Goal: Navigation & Orientation: Find specific page/section

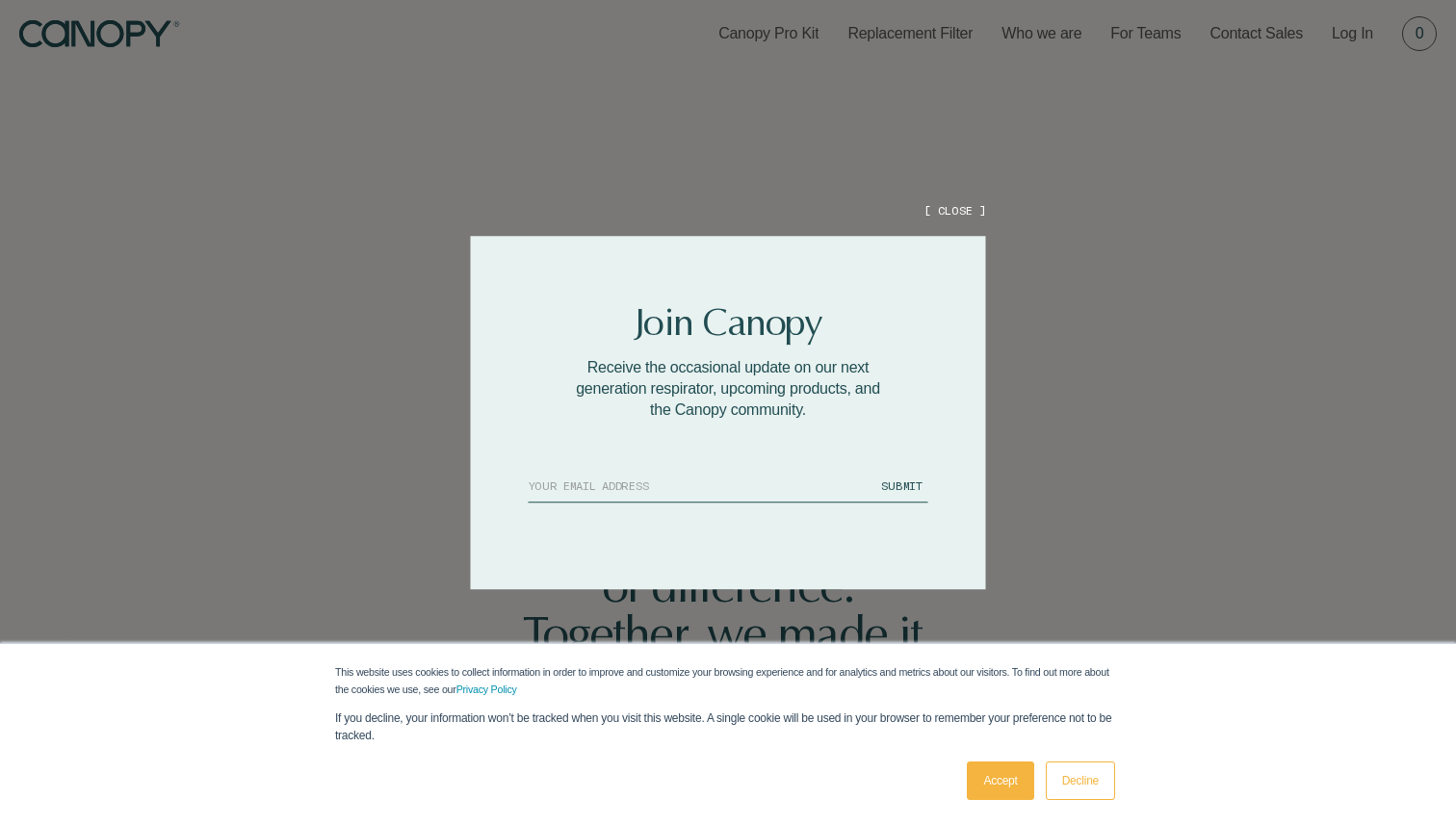
click at [949, 210] on button "[ CLOSE ]" at bounding box center [953, 210] width 61 height 17
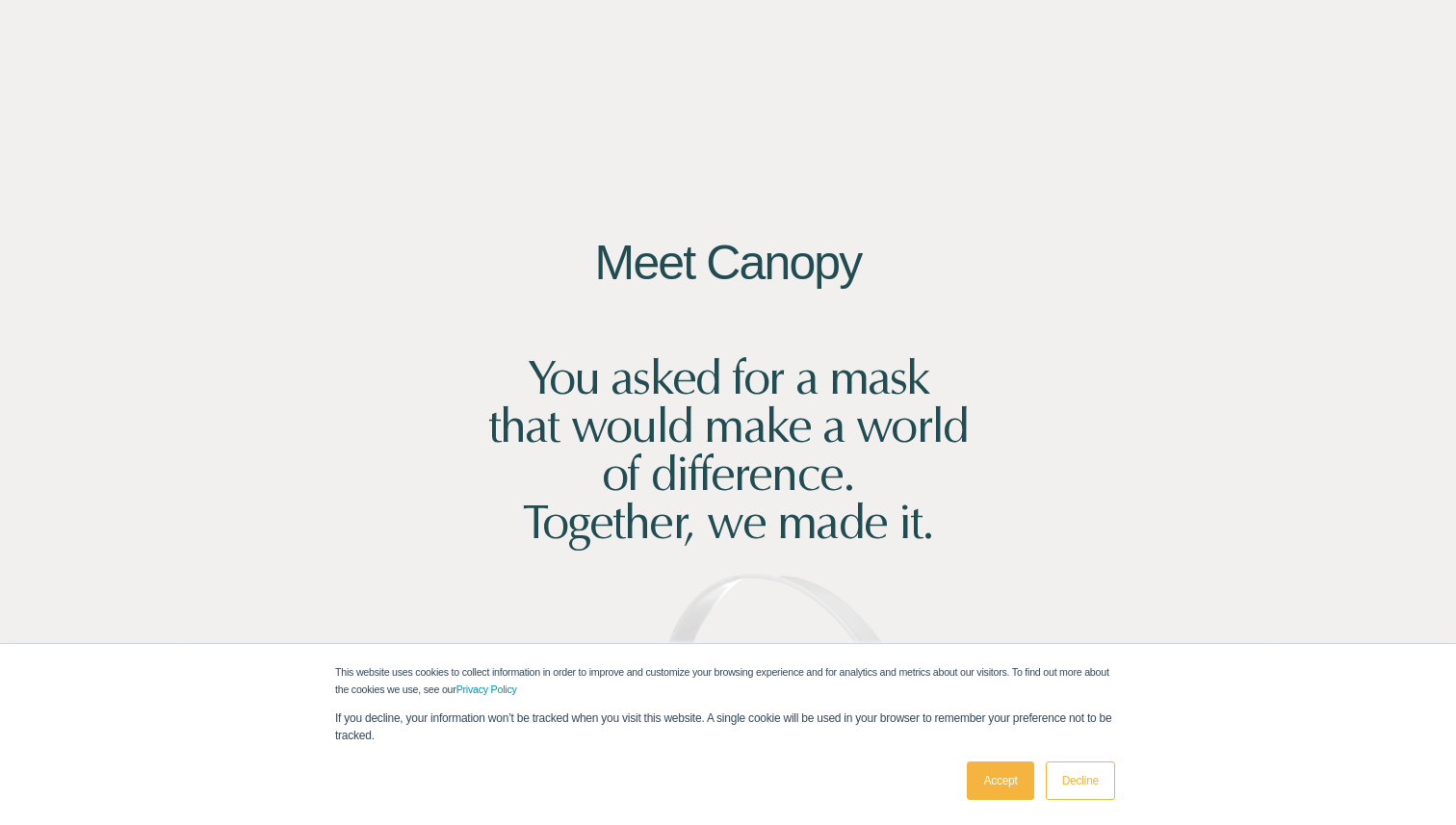
scroll to position [115, 0]
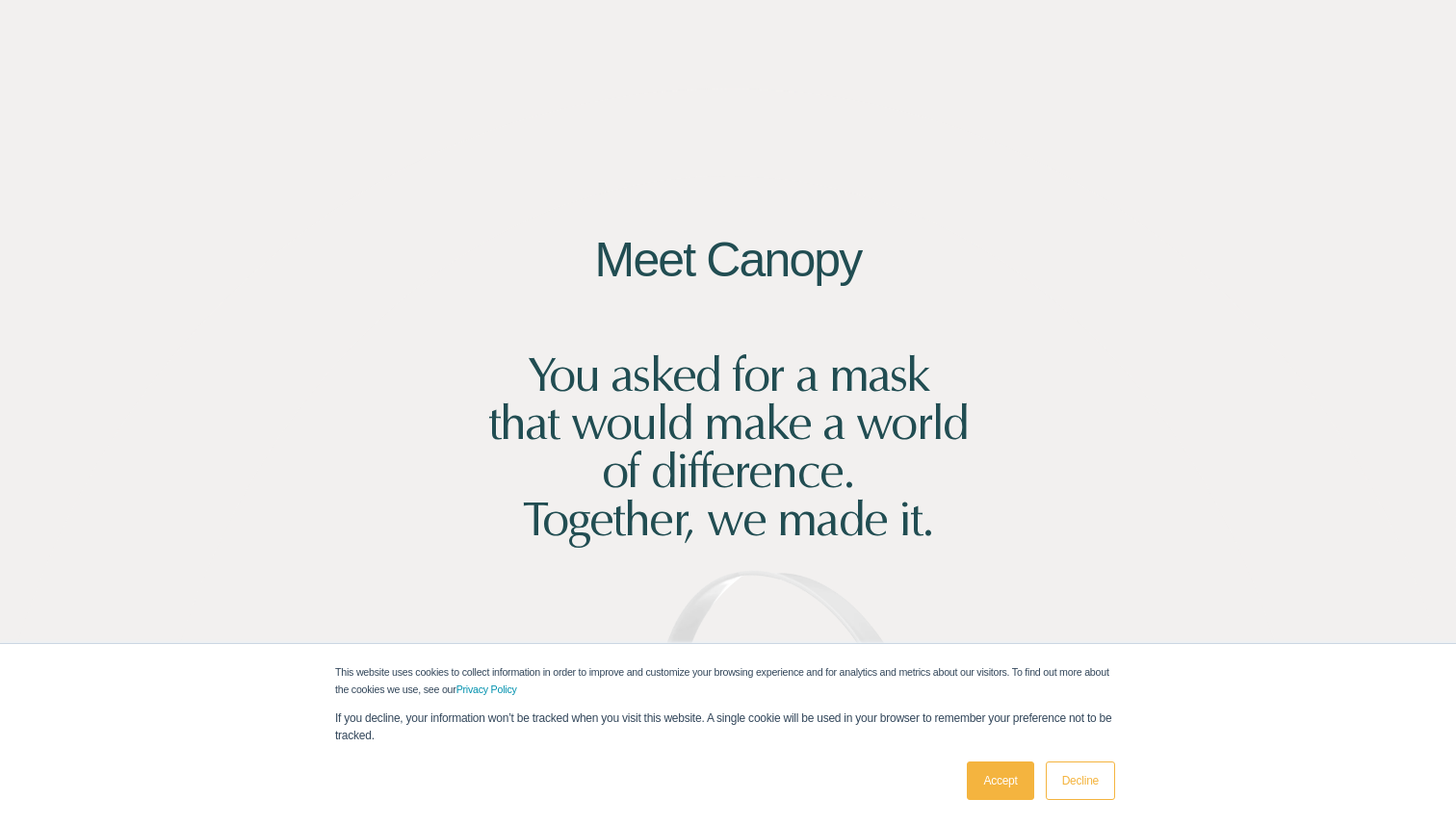
click at [1079, 778] on link "Decline" at bounding box center [1080, 781] width 69 height 39
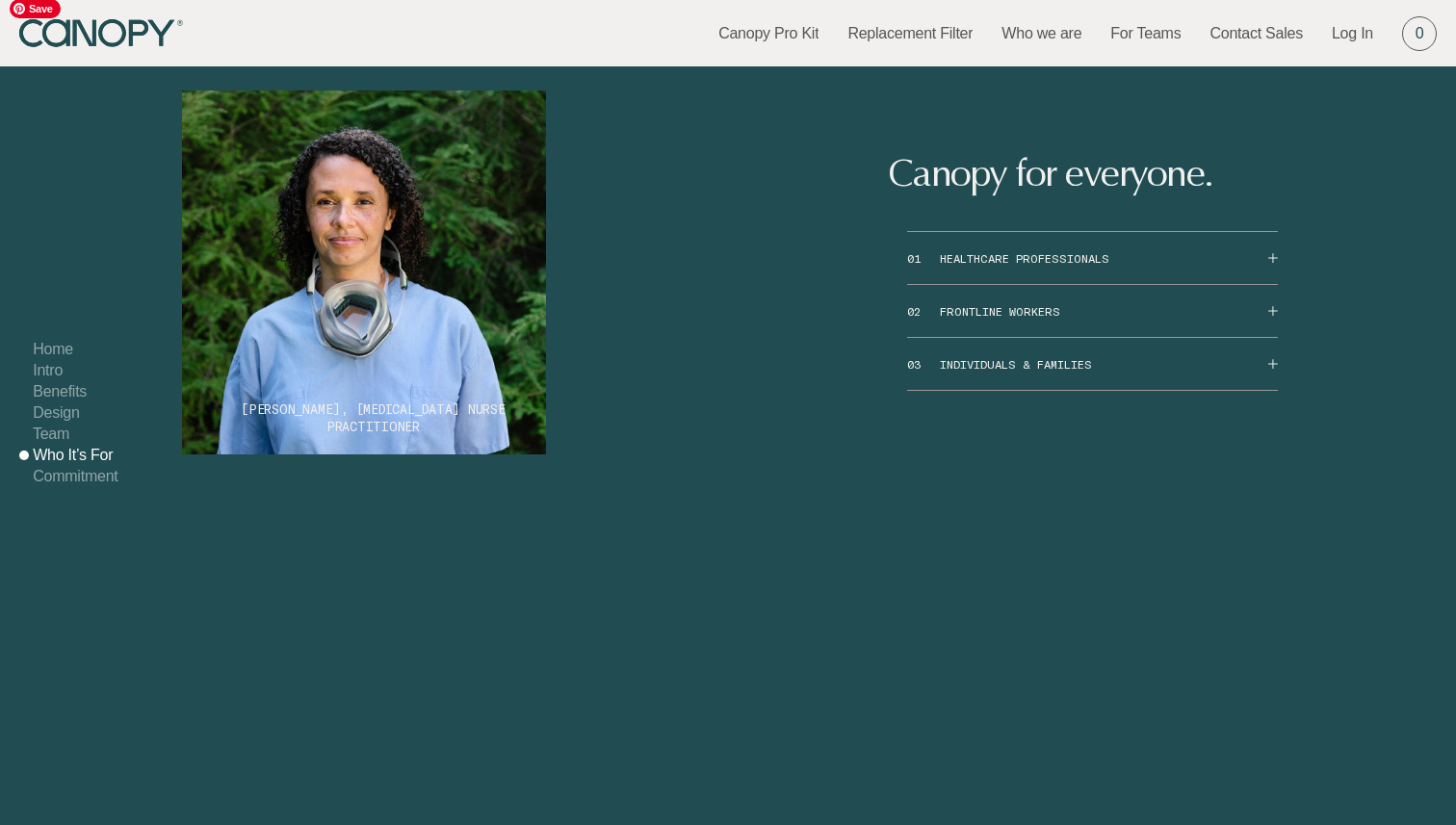
scroll to position [9650, 0]
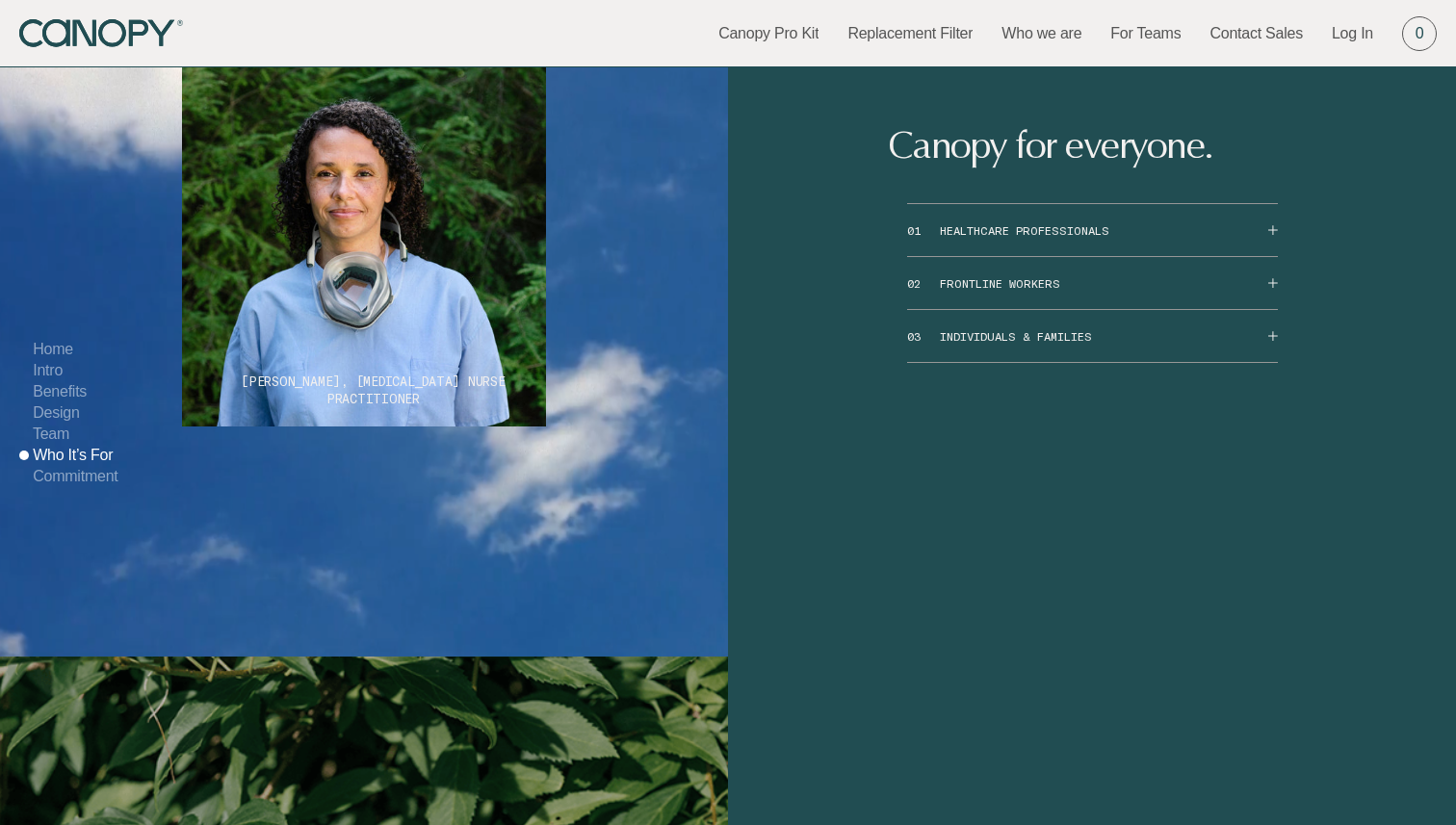
click at [1111, 256] on button "01 HEALTHCARE PROFESSIONALS" at bounding box center [1091, 230] width 371 height 52
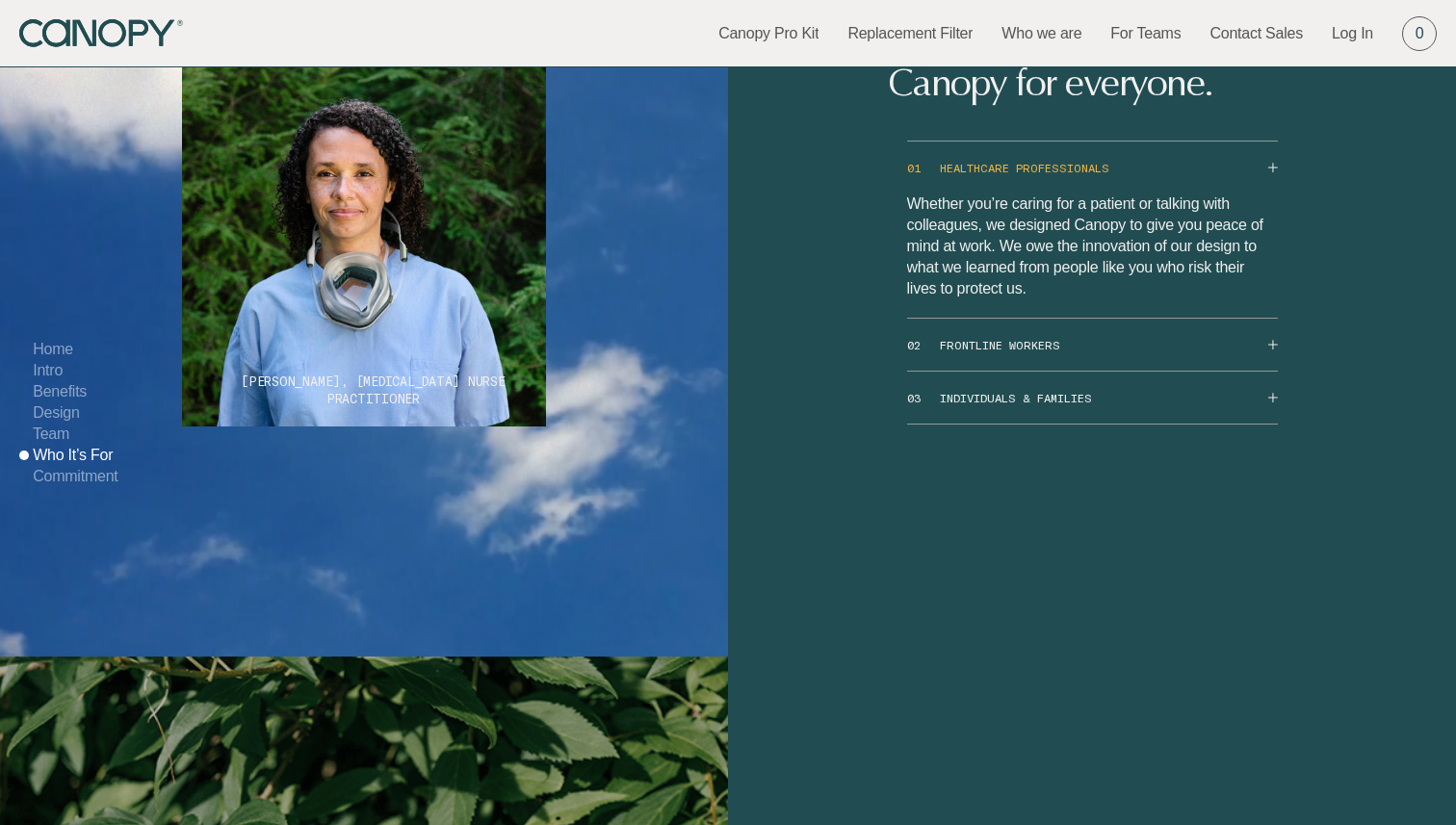
click at [1113, 194] on button "01 HEALTHCARE PROFESSIONALS" at bounding box center [1091, 167] width 371 height 52
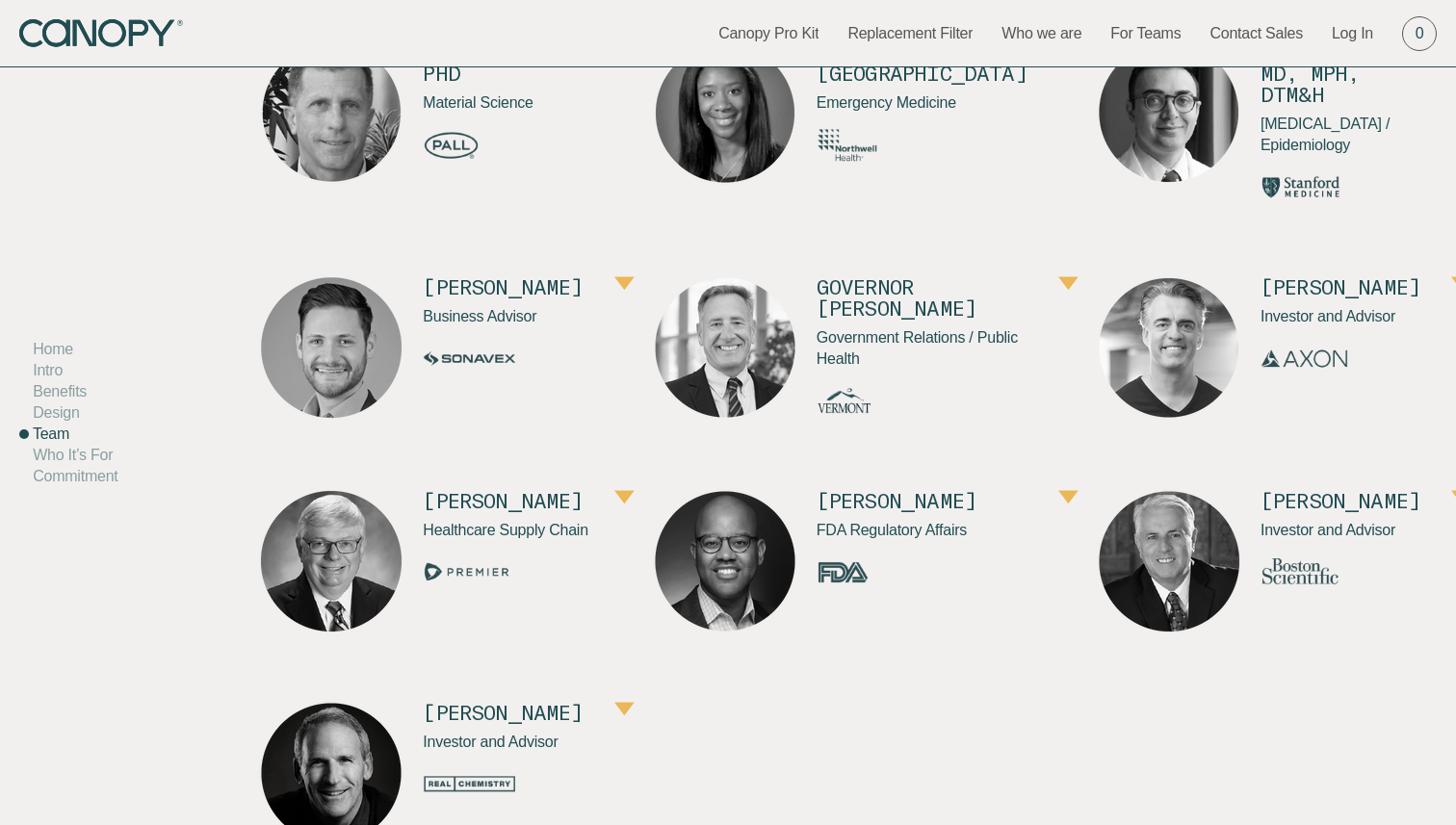
scroll to position [8527, 0]
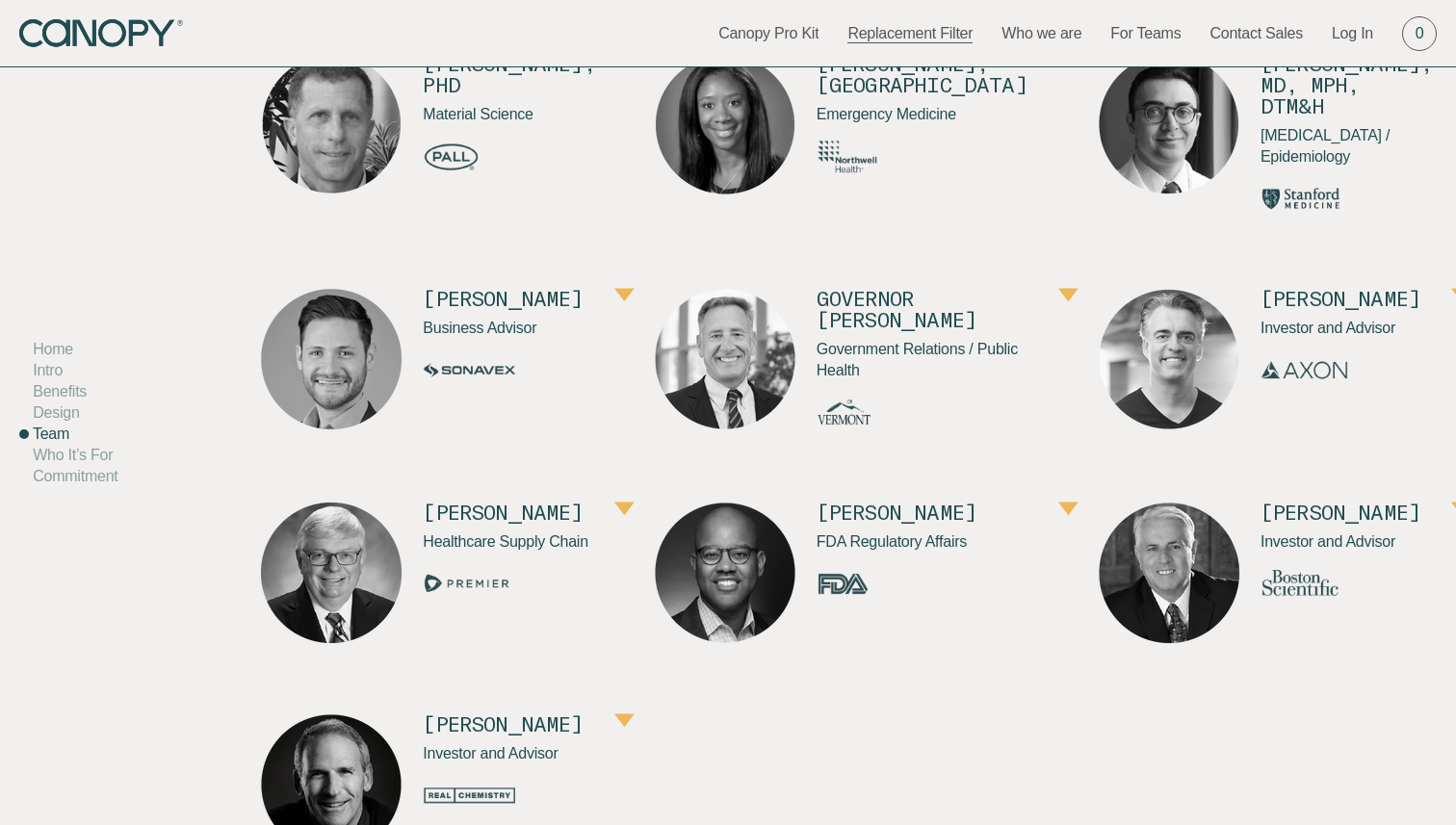
click at [899, 38] on link "Replacement Filter" at bounding box center [909, 34] width 125 height 21
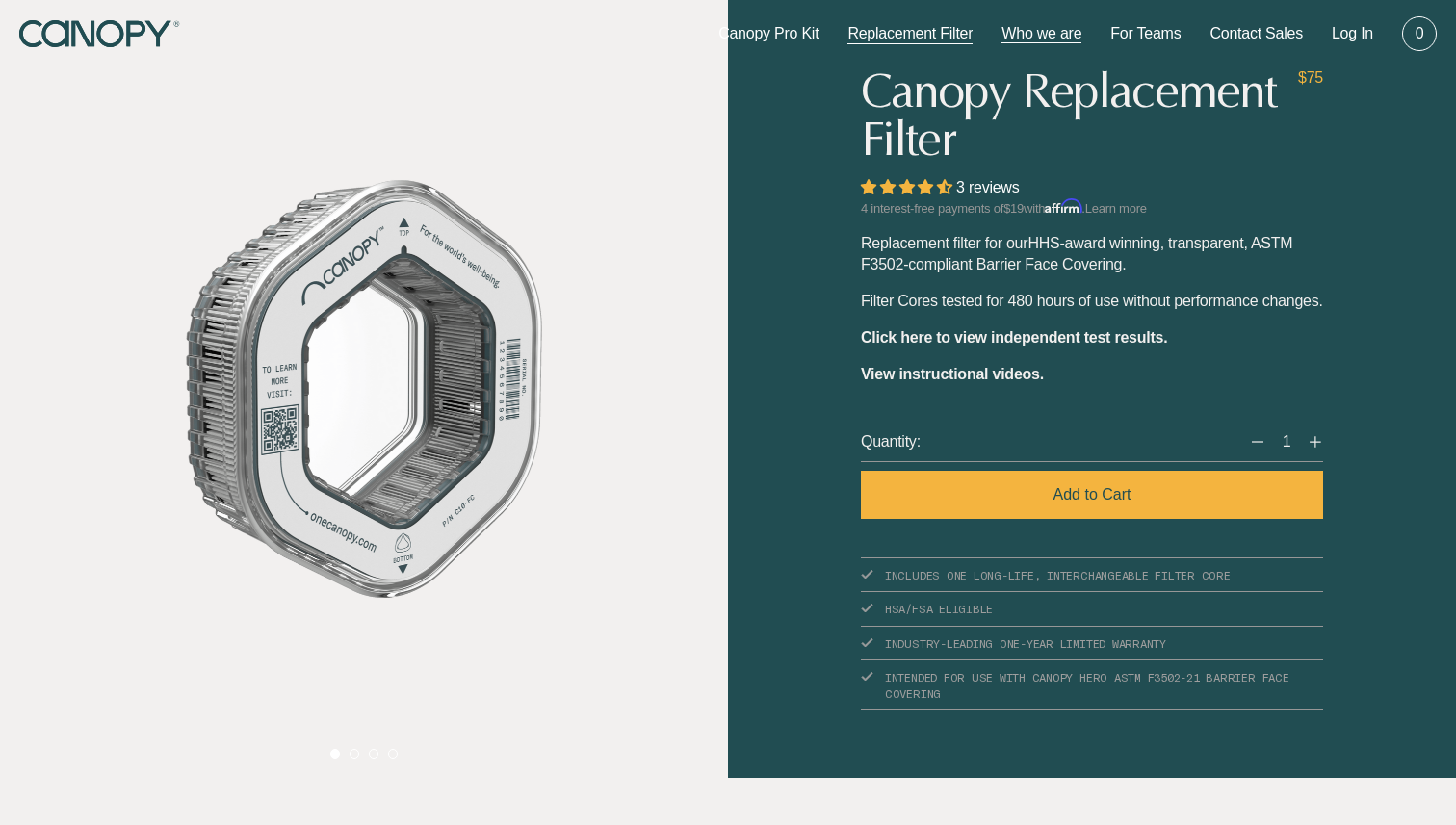
click at [1024, 38] on link "Who we are" at bounding box center [1041, 34] width 80 height 21
